Goal: Task Accomplishment & Management: Use online tool/utility

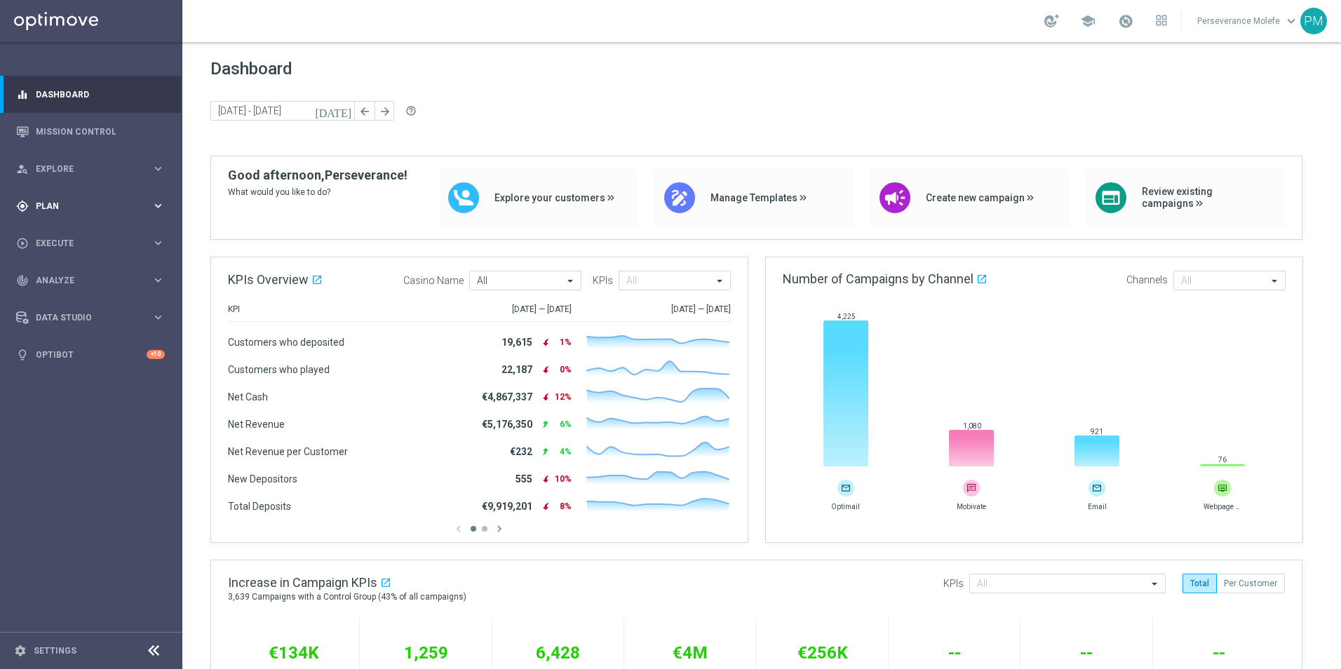
click at [102, 213] on div "gps_fixed Plan keyboard_arrow_right" at bounding box center [90, 205] width 181 height 37
click at [78, 276] on span "Templates" at bounding box center [87, 277] width 100 height 8
click at [68, 301] on link "Optimail" at bounding box center [94, 298] width 102 height 11
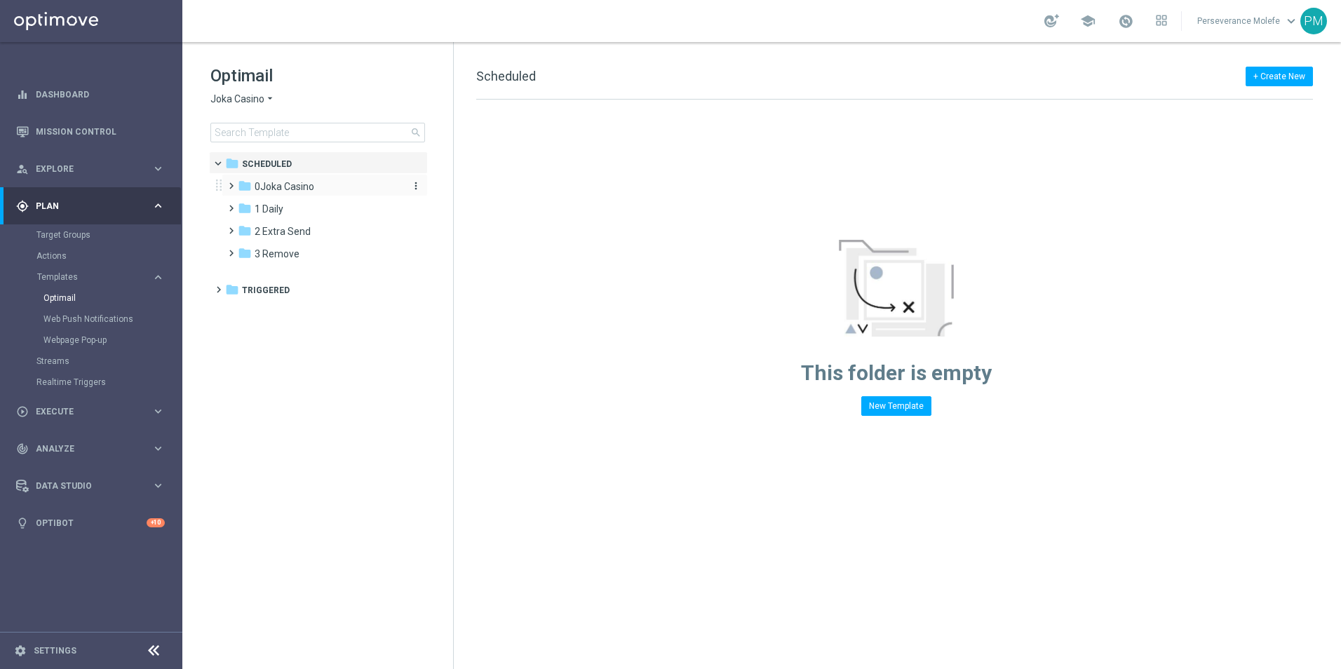
click at [295, 191] on span "0Joka Casino" at bounding box center [285, 186] width 60 height 13
click at [314, 209] on div "folder 1- Daily" at bounding box center [326, 209] width 149 height 16
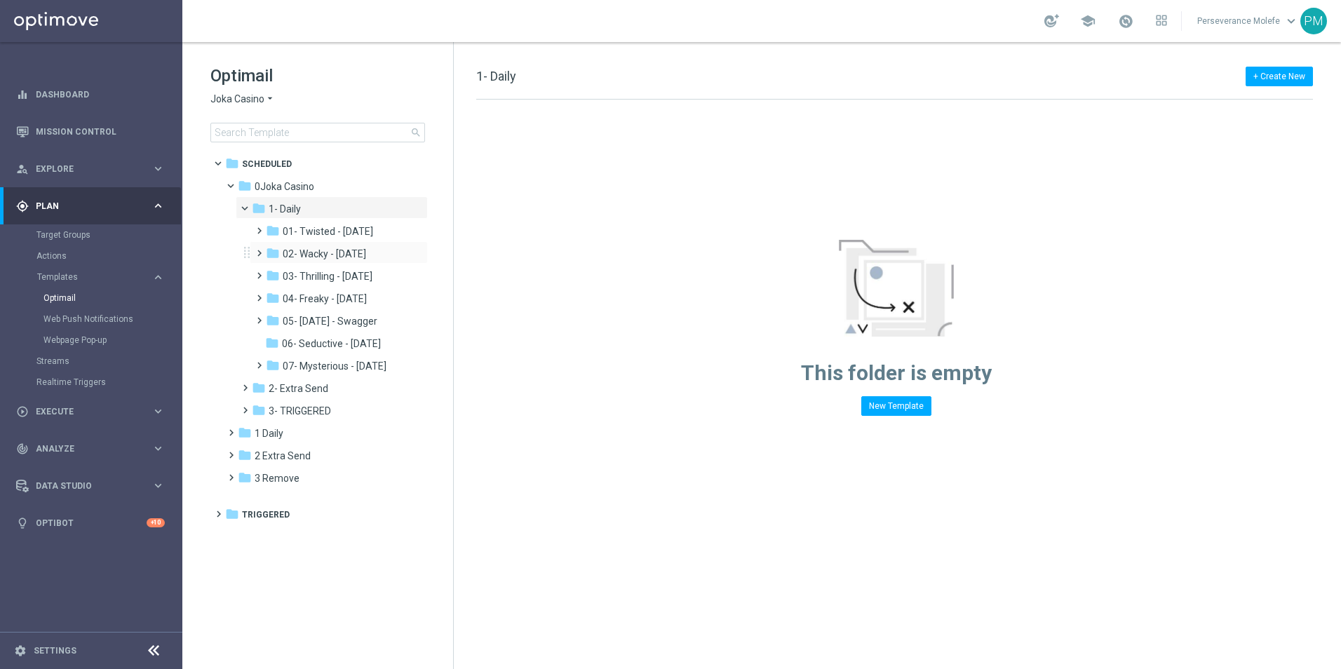
click at [363, 244] on div "folder 02- Wacky - [DATE] more_vert" at bounding box center [339, 252] width 178 height 22
click at [364, 251] on span "02- Wacky - [DATE]" at bounding box center [324, 254] width 83 height 13
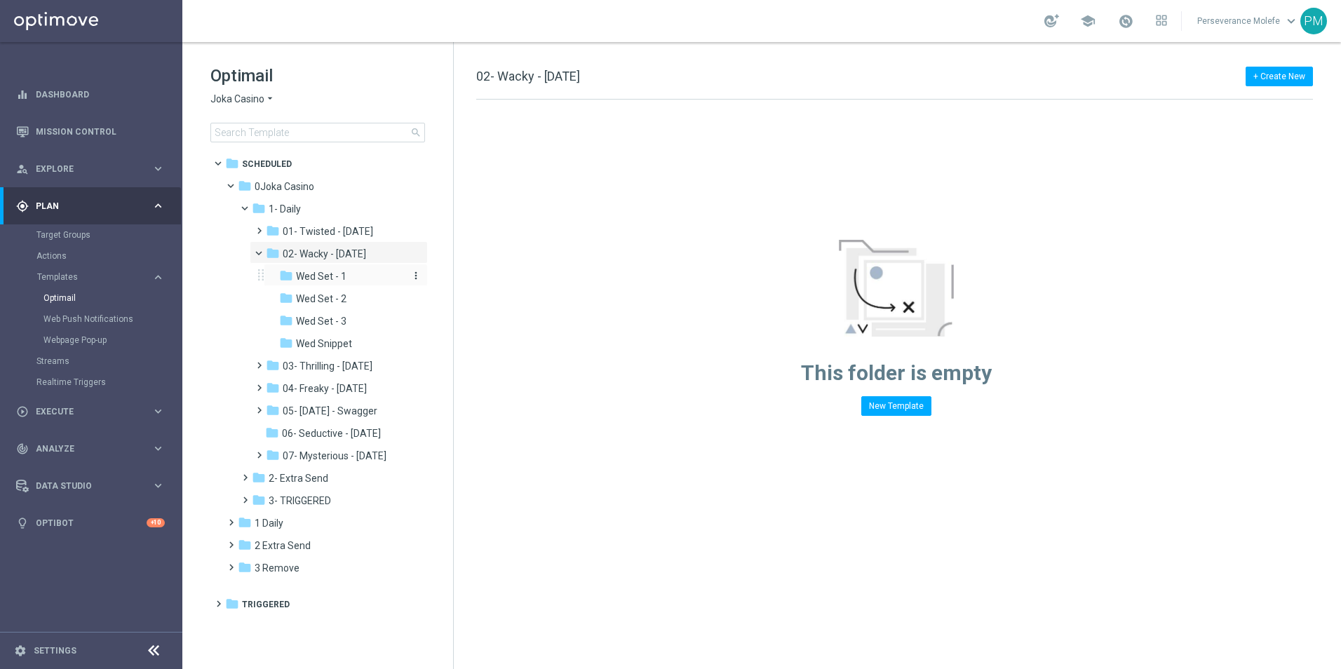
click at [337, 275] on span "Wed Set - 1" at bounding box center [321, 276] width 51 height 13
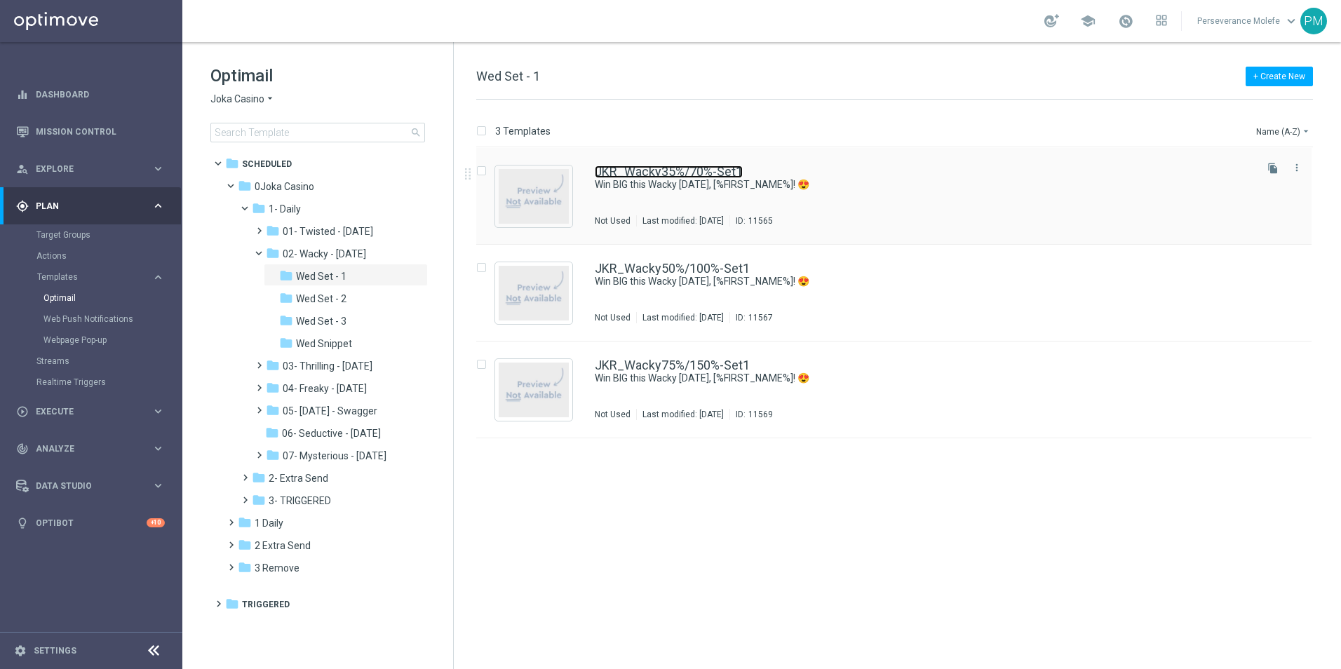
click at [656, 166] on link "JKR_Wacky35%/70%-Set1" at bounding box center [669, 172] width 148 height 13
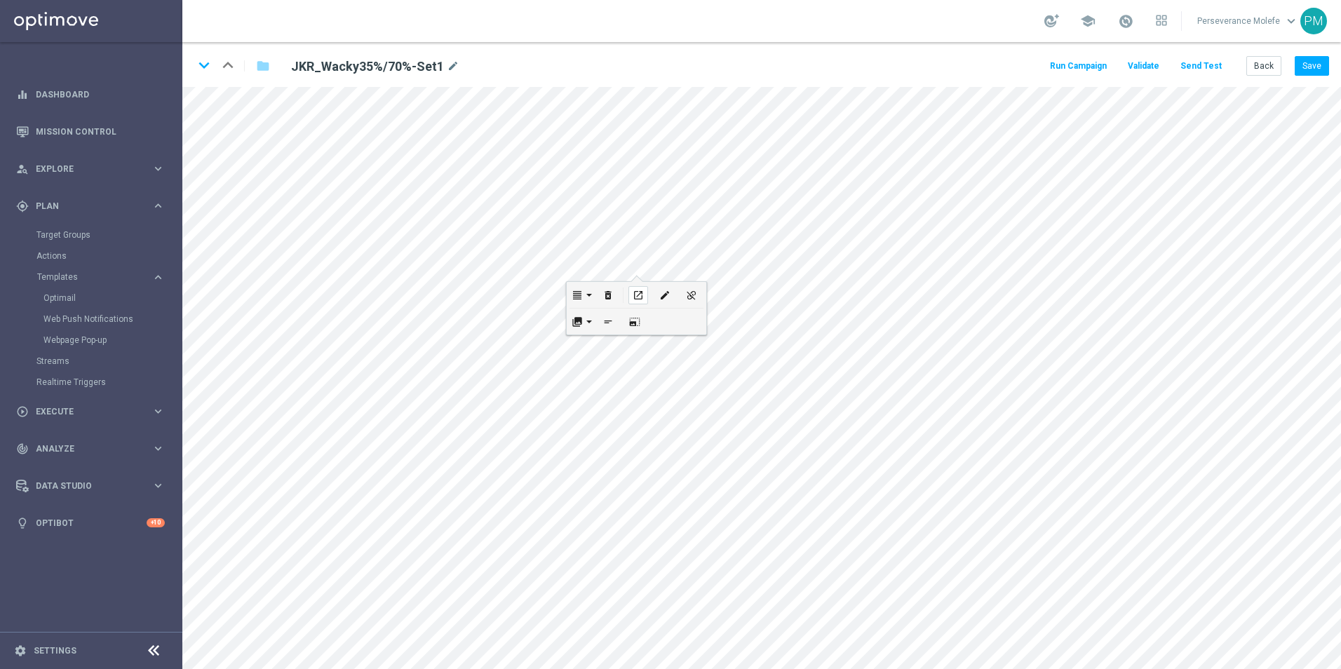
click at [637, 288] on div "open_in_new" at bounding box center [639, 295] width 20 height 18
